Goal: Task Accomplishment & Management: Use online tool/utility

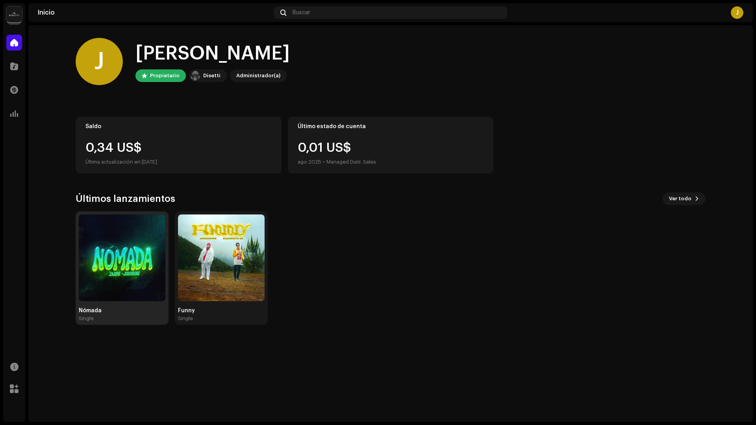
click at [115, 243] on img at bounding box center [122, 257] width 87 height 87
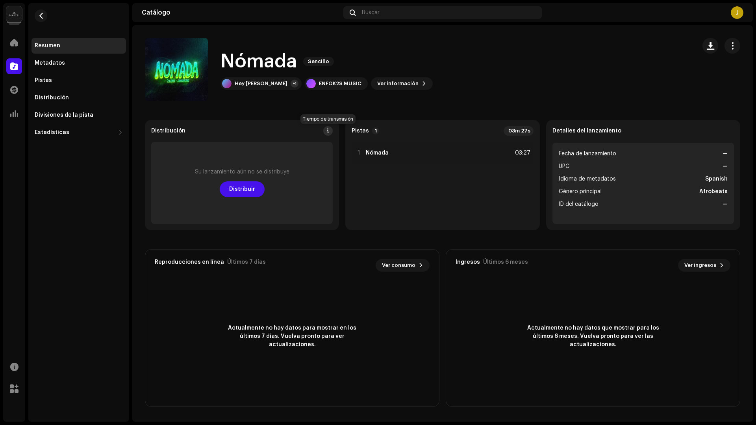
click at [328, 133] on span at bounding box center [328, 131] width 6 height 6
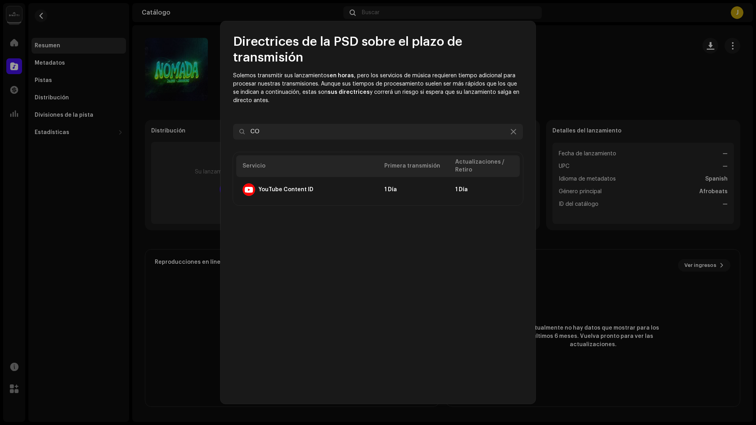
type input "C"
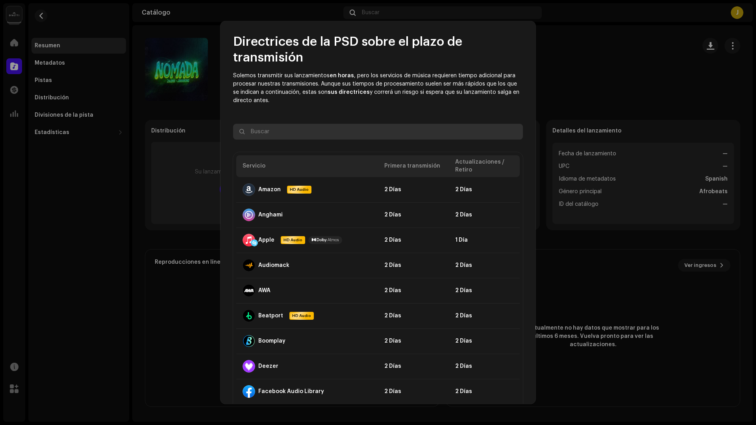
click at [334, 124] on input "text" at bounding box center [378, 132] width 290 height 16
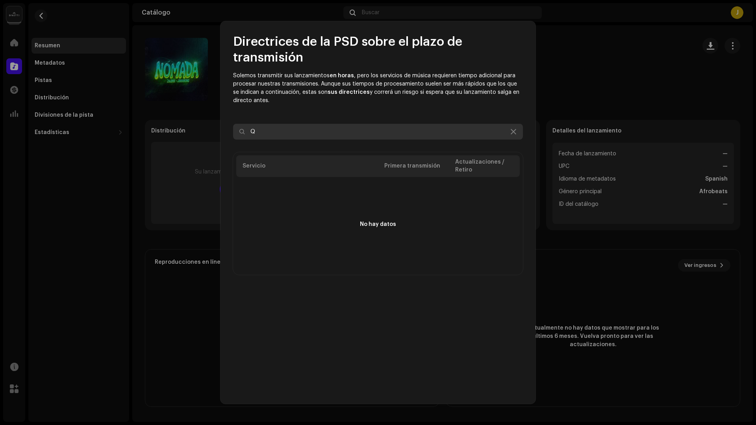
type input "Q"
click at [513, 131] on icon at bounding box center [514, 131] width 6 height 6
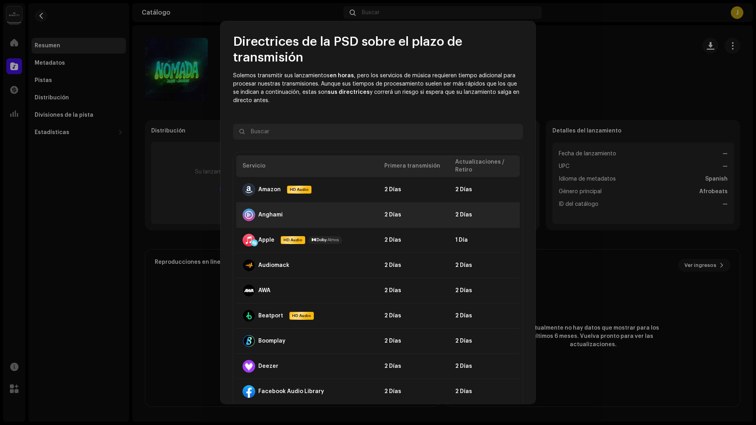
click at [436, 219] on td "2 Días" at bounding box center [413, 214] width 71 height 25
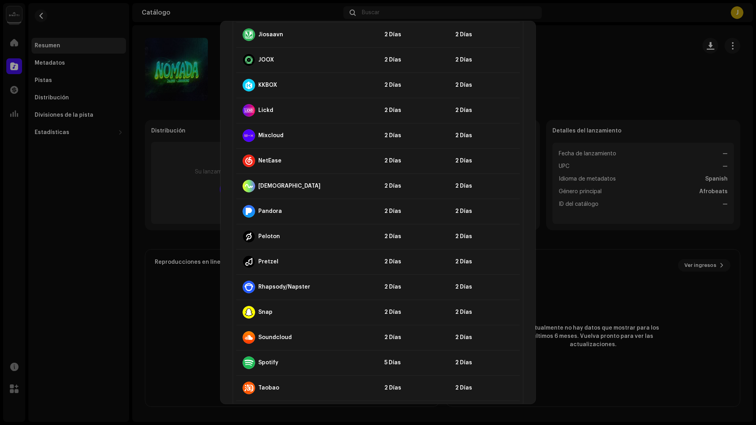
scroll to position [532, 0]
